Goal: Task Accomplishment & Management: Use online tool/utility

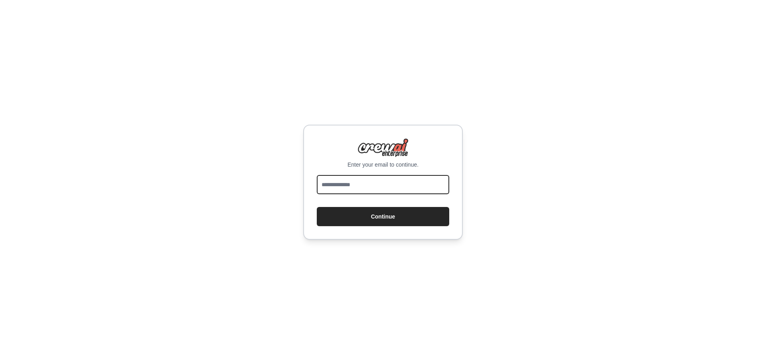
click at [357, 186] on input "email" at bounding box center [383, 184] width 132 height 19
type input "**********"
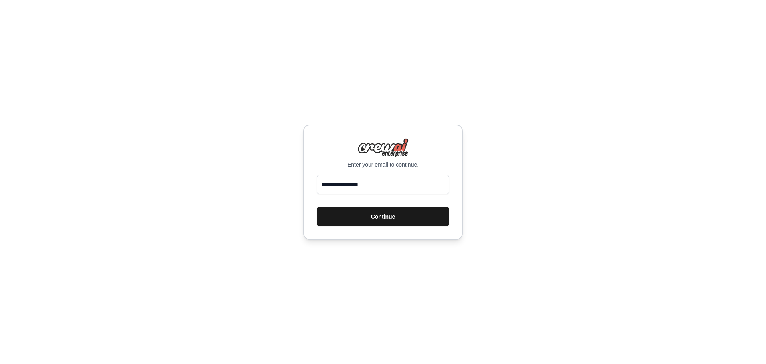
click at [371, 215] on button "Continue" at bounding box center [383, 216] width 132 height 19
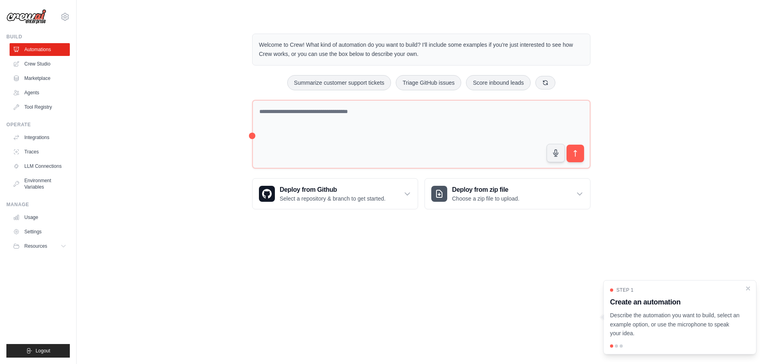
click at [652, 320] on p "Describe the automation you want to build, select an example option, or use the…" at bounding box center [675, 323] width 130 height 27
click at [41, 92] on link "Agents" at bounding box center [40, 92] width 60 height 13
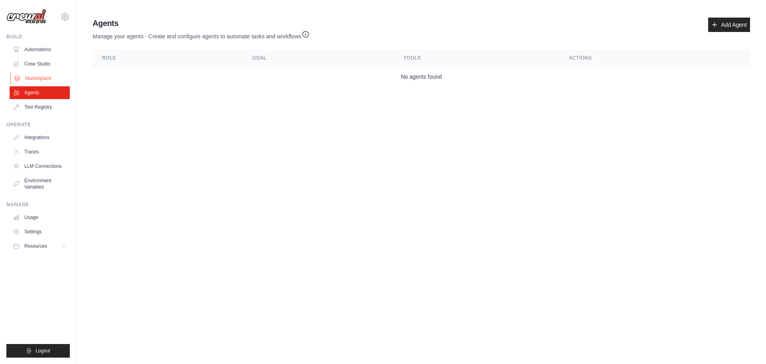
click at [38, 74] on link "Marketplace" at bounding box center [40, 78] width 60 height 13
